Goal: Navigation & Orientation: Find specific page/section

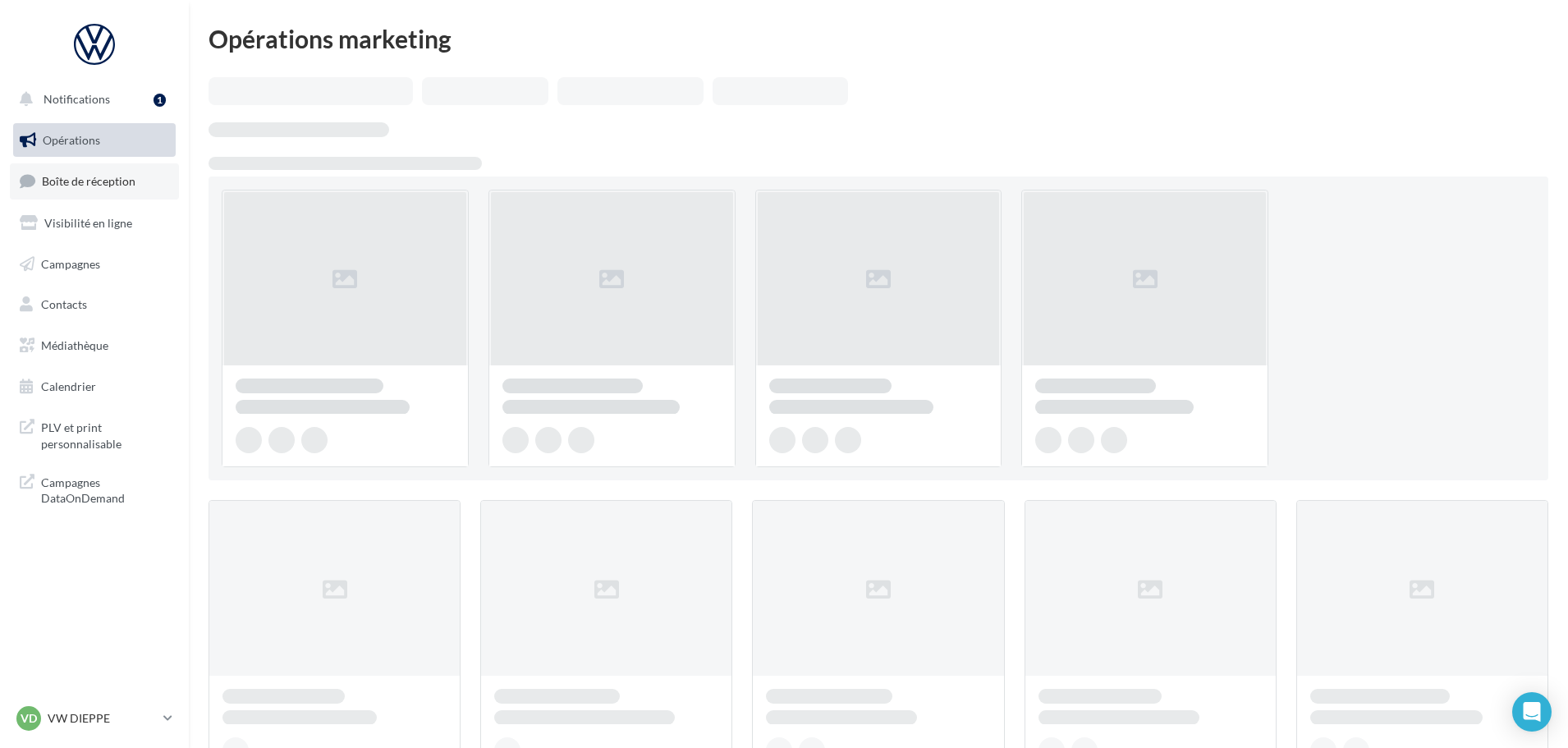
click at [92, 183] on span "Boîte de réception" at bounding box center [89, 181] width 94 height 14
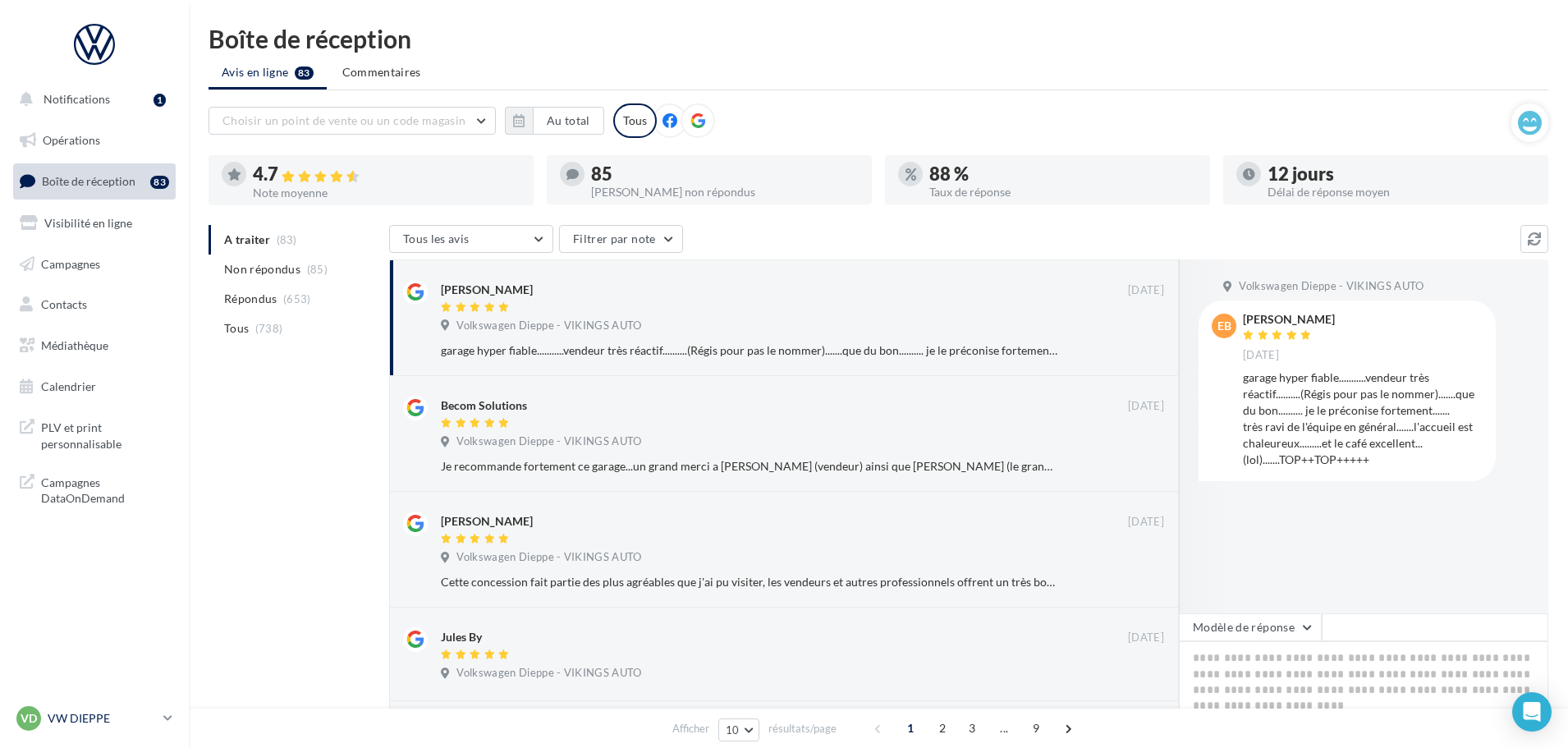
click at [96, 714] on p "VW DIEPPE" at bounding box center [102, 718] width 109 height 16
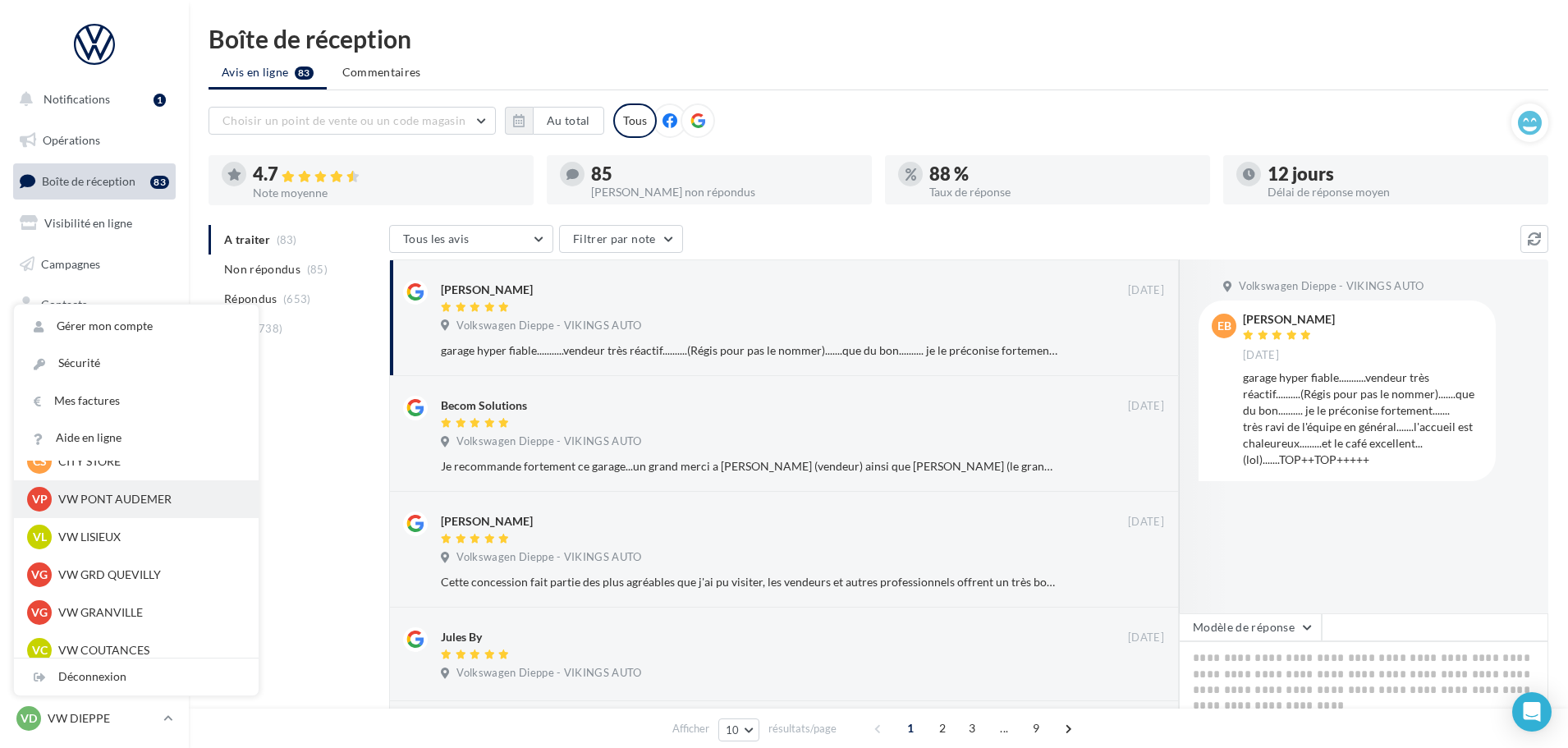
scroll to position [410, 0]
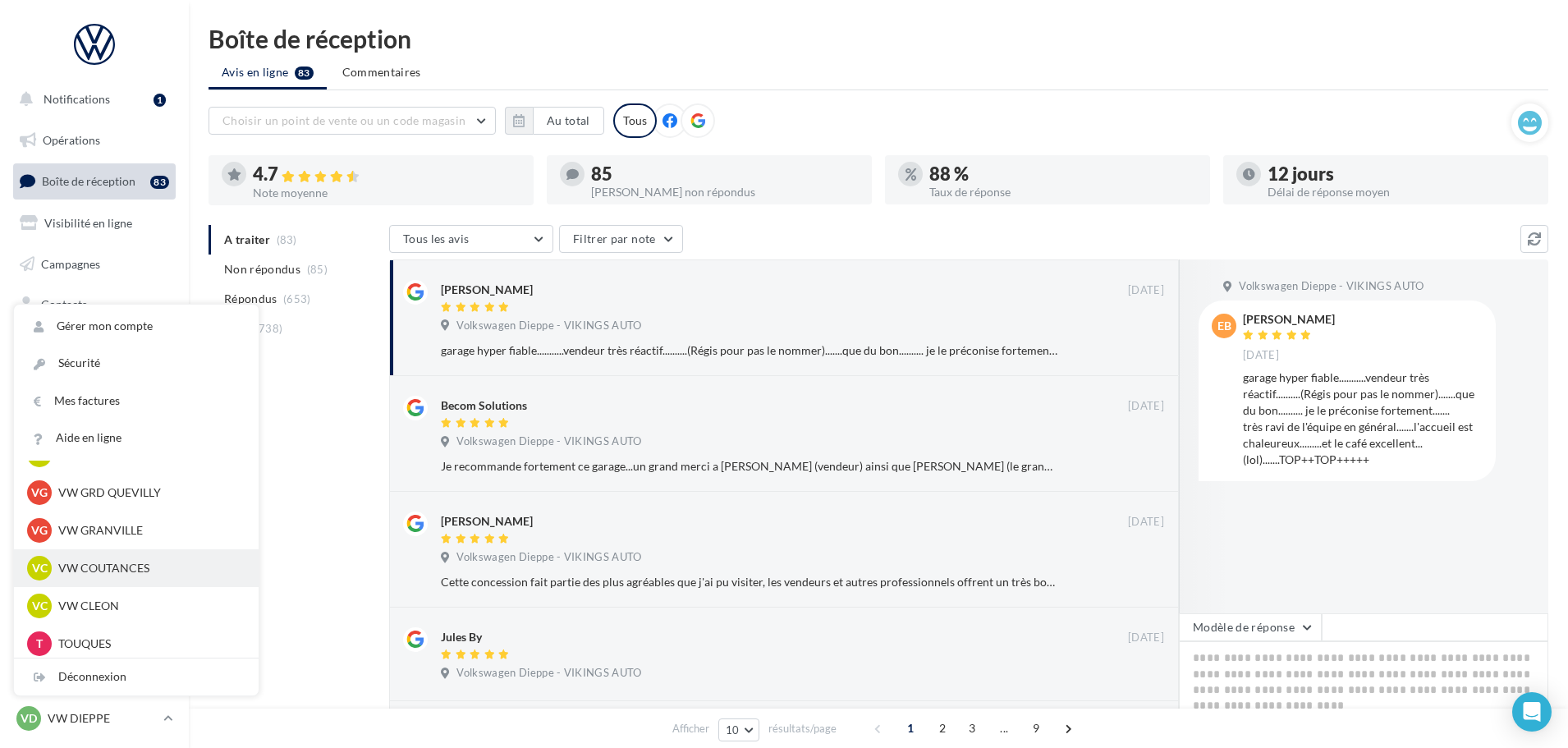
click at [110, 565] on p "VW COUTANCES" at bounding box center [148, 568] width 181 height 16
